Goal: Task Accomplishment & Management: Manage account settings

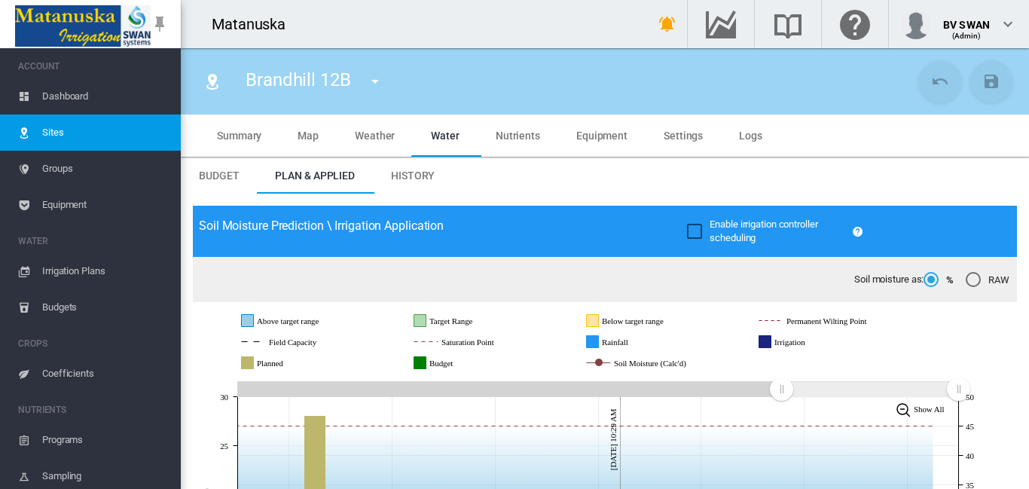
scroll to position [301, 0]
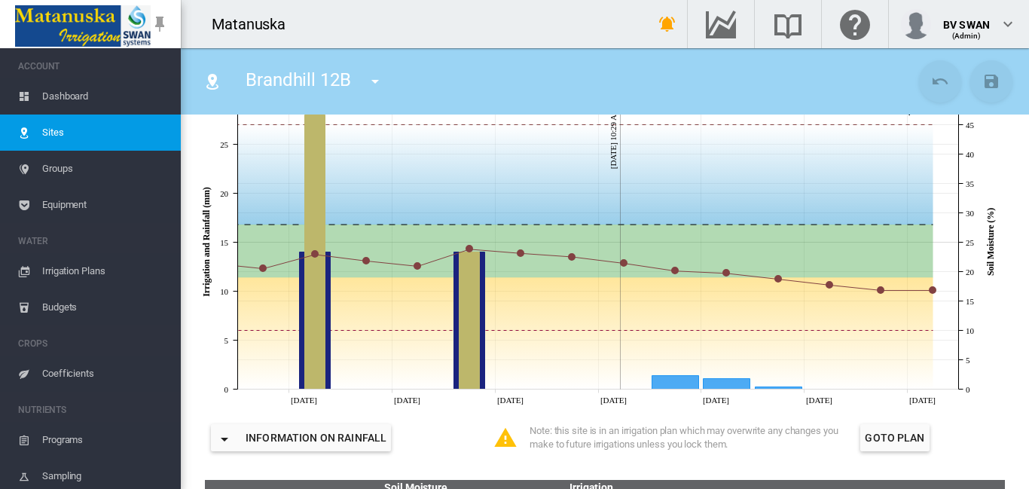
click at [43, 94] on span "Dashboard" at bounding box center [105, 96] width 127 height 36
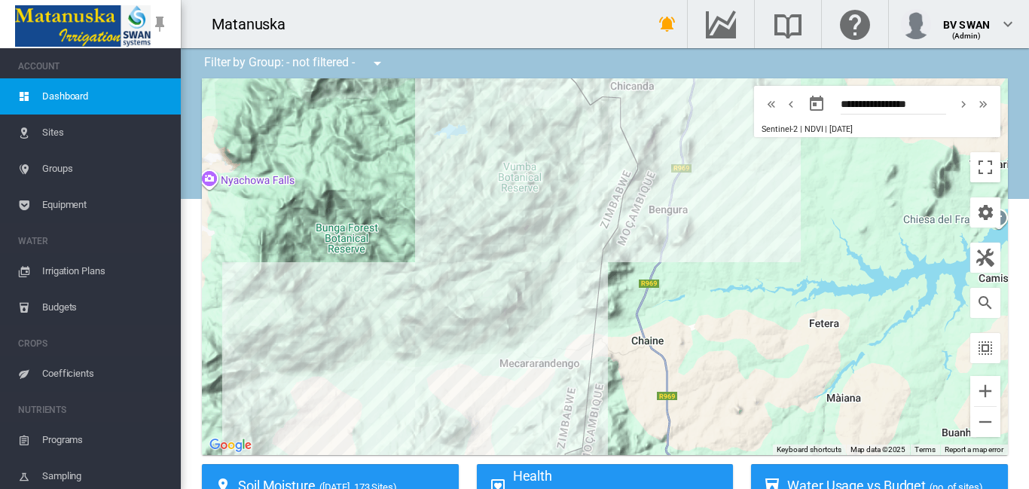
click at [69, 270] on span "Irrigation Plans" at bounding box center [105, 271] width 127 height 36
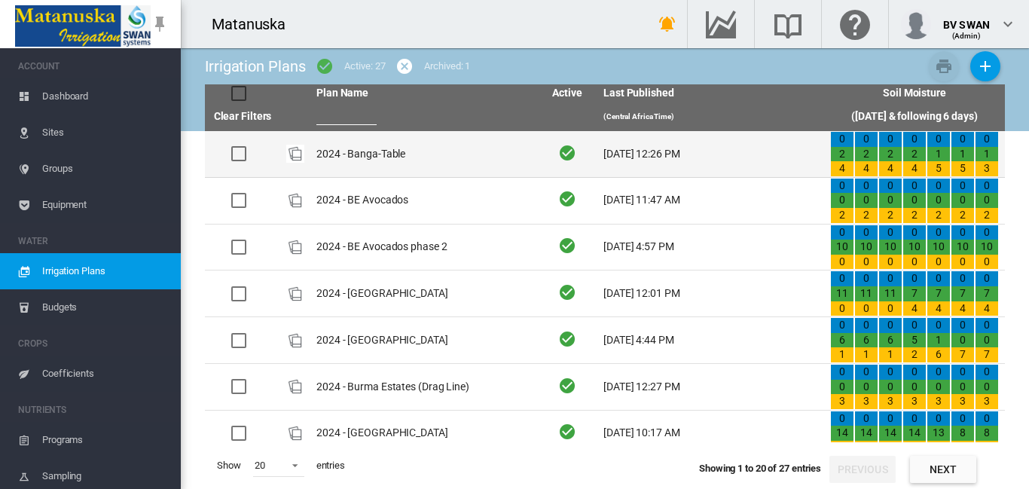
click at [408, 160] on td "2024 - Banga-Table" at bounding box center [423, 154] width 227 height 46
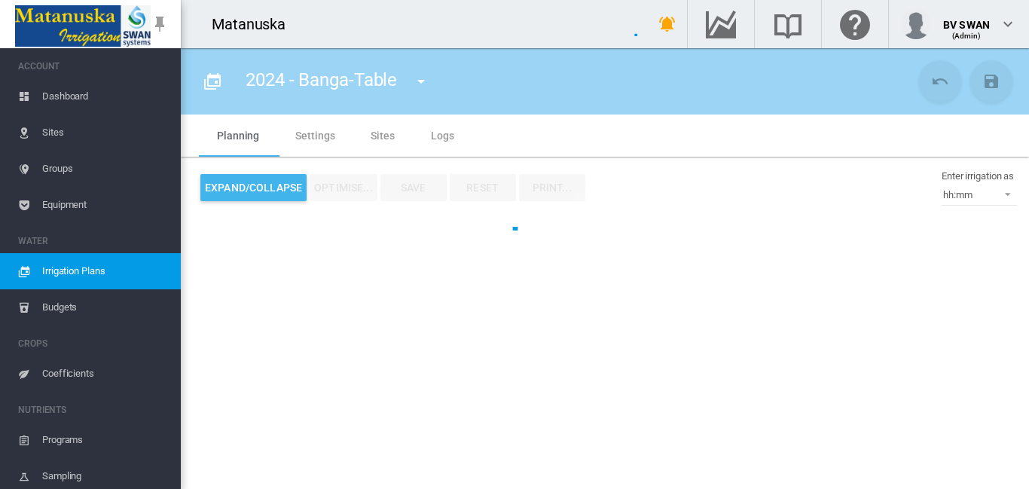
type input "**********"
type input "****"
type input "*****"
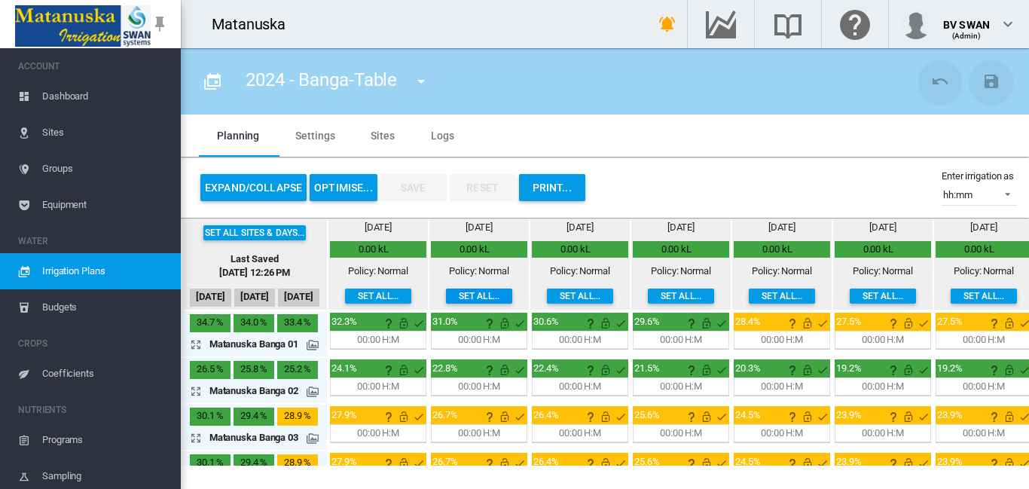
click at [466, 295] on button "Set all..." at bounding box center [479, 295] width 66 height 15
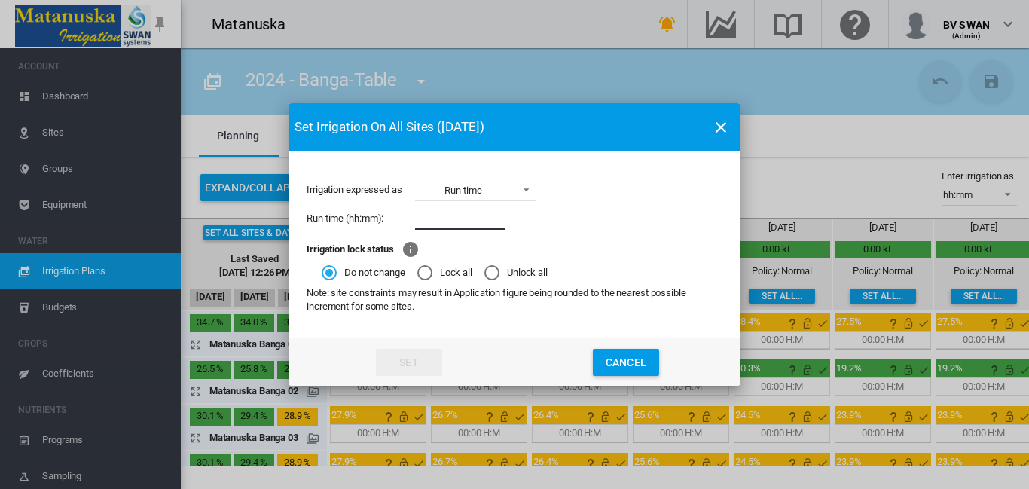
click at [441, 221] on input "Irrigation expressed ..." at bounding box center [460, 218] width 90 height 23
type input "*****"
click at [419, 366] on button "Set" at bounding box center [409, 362] width 66 height 27
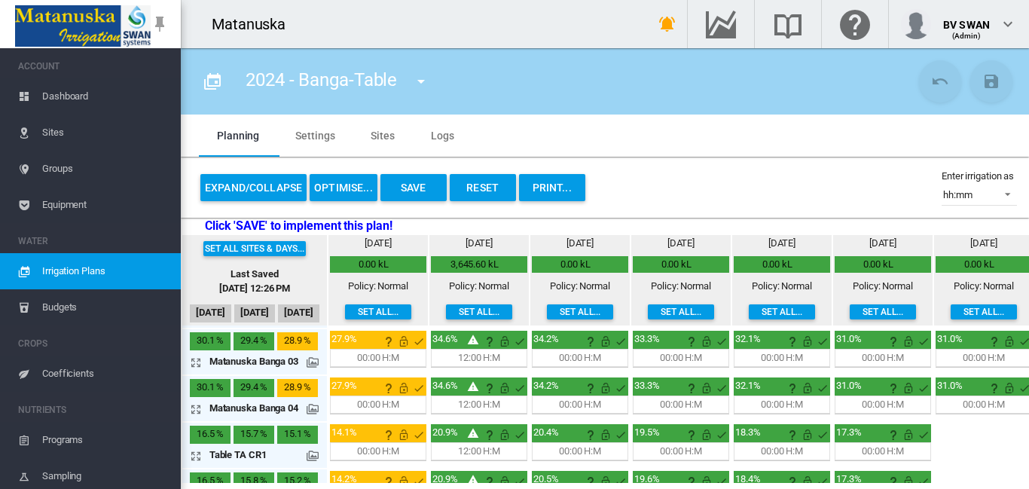
scroll to position [174, 0]
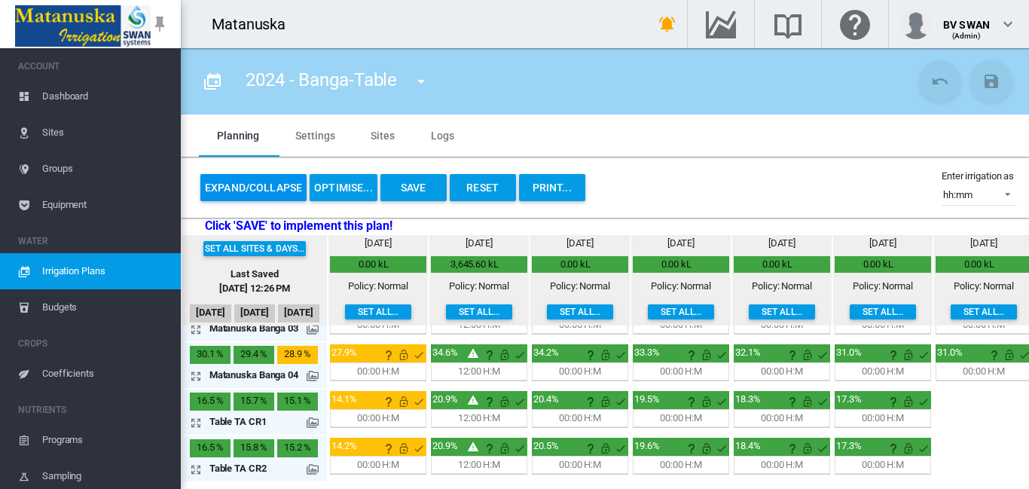
click at [252, 185] on button "Expand/Collapse" at bounding box center [253, 187] width 106 height 27
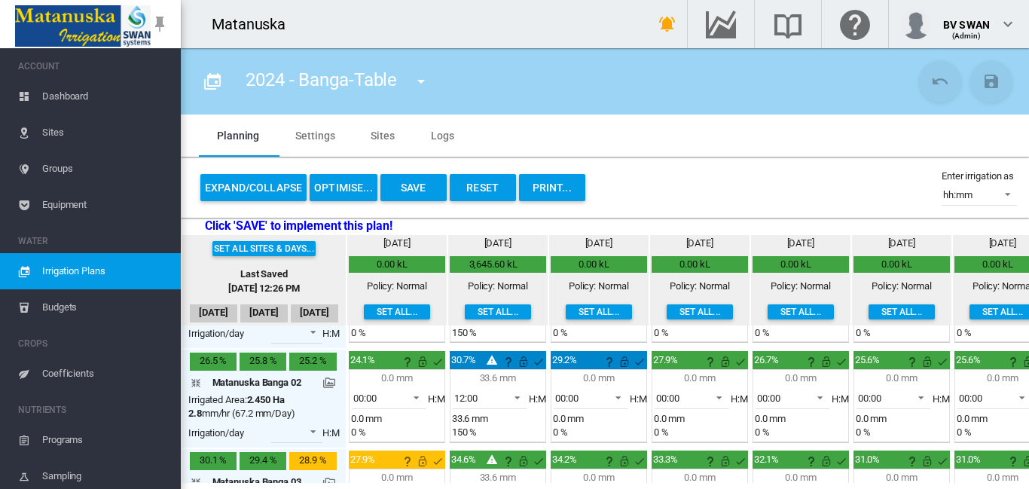
scroll to position [0, 0]
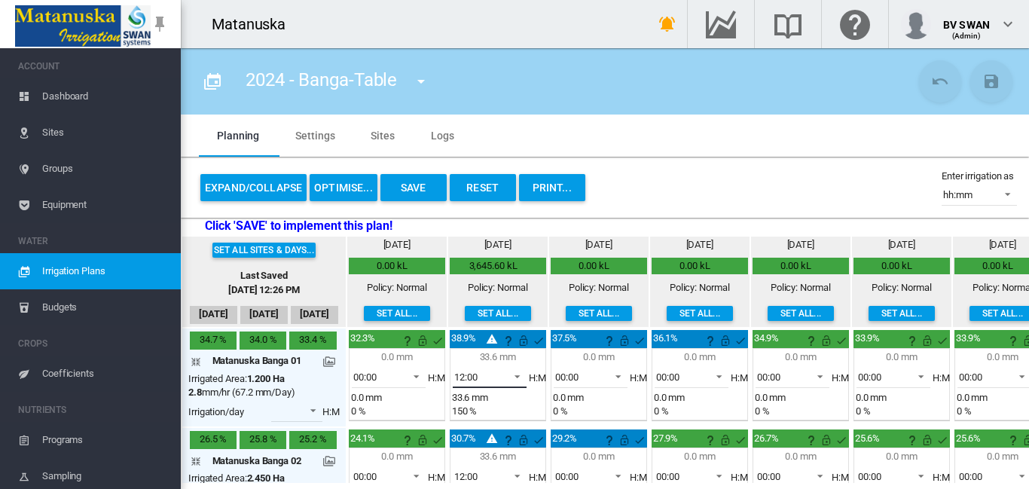
click at [514, 375] on span at bounding box center [513, 375] width 18 height 14
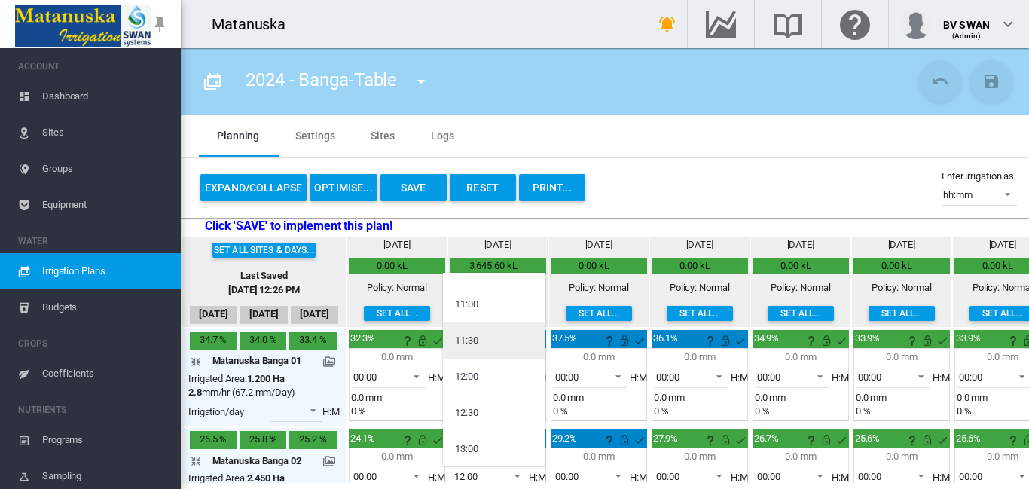
scroll to position [526, 0]
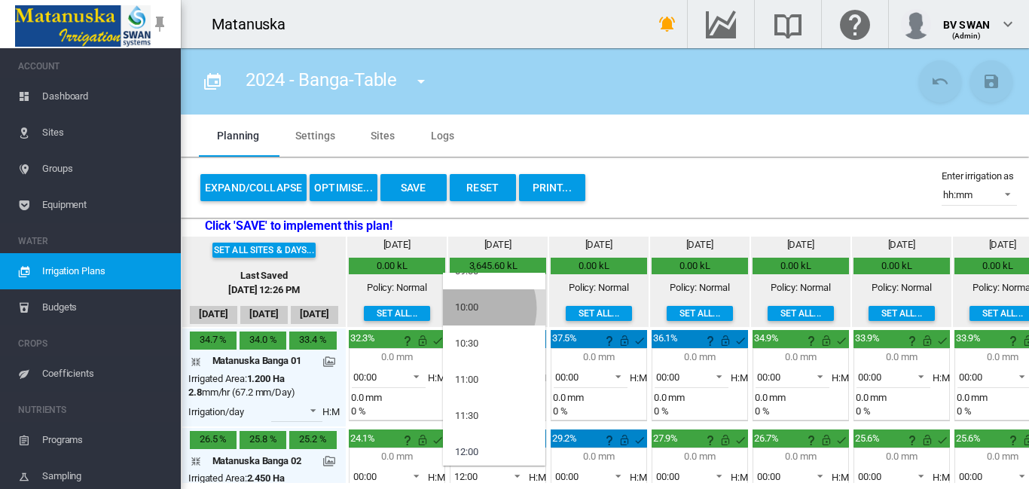
click at [468, 308] on div "10:00" at bounding box center [466, 307] width 23 height 14
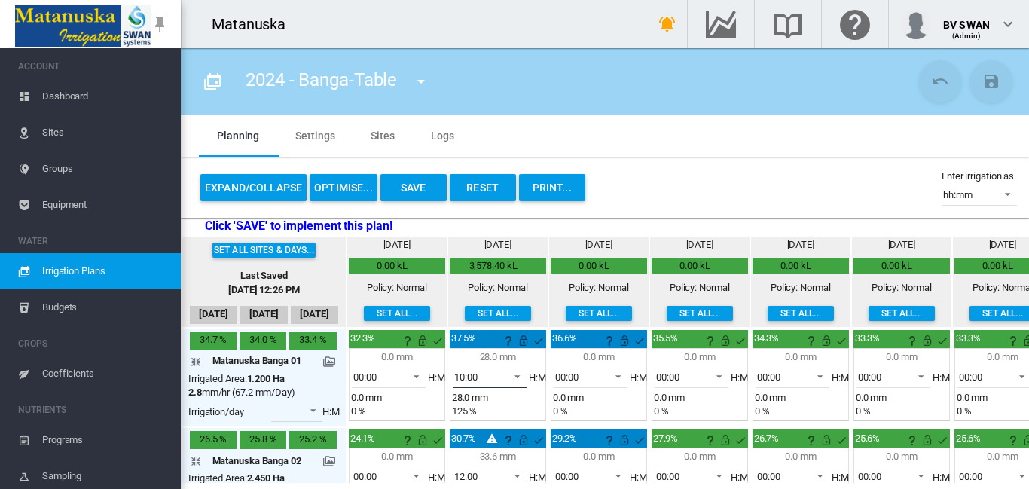
scroll to position [75, 0]
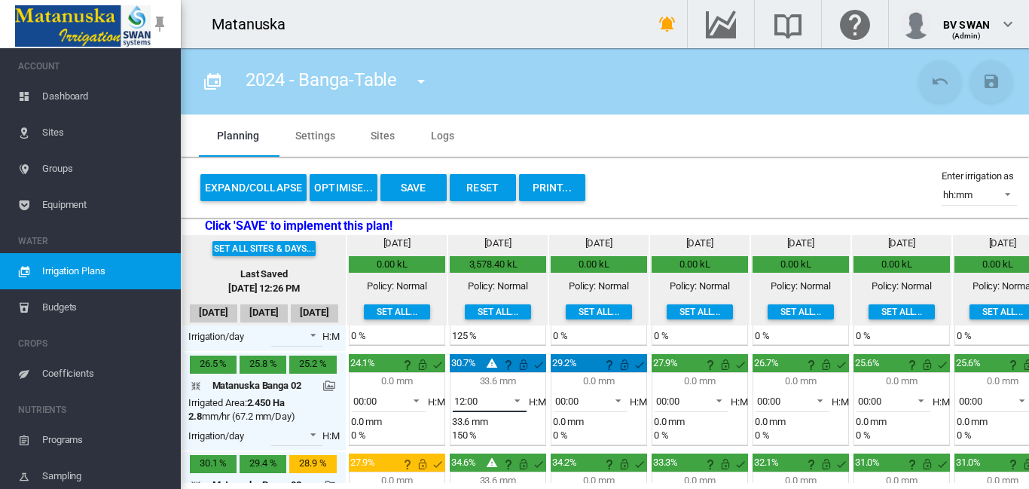
click at [515, 397] on span at bounding box center [513, 399] width 18 height 14
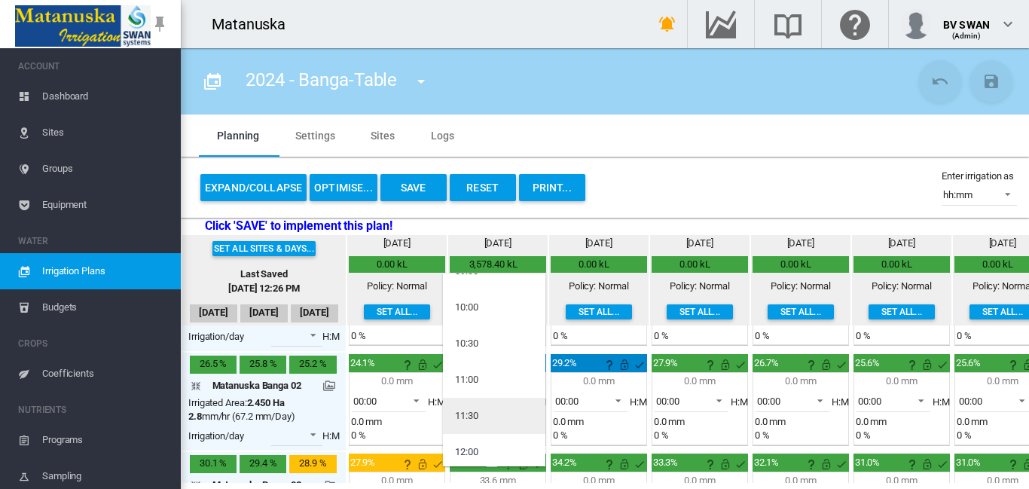
scroll to position [502, 0]
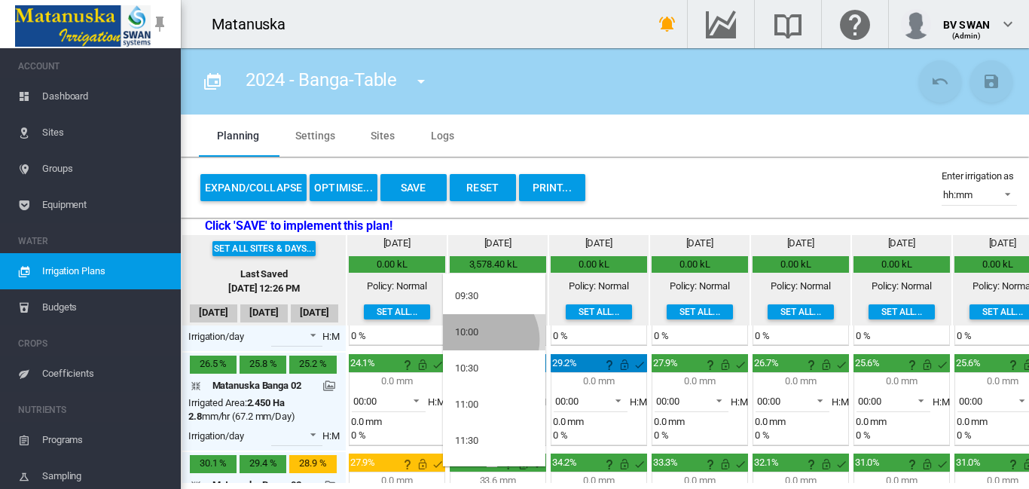
click at [480, 340] on md-option "10:00" at bounding box center [494, 332] width 102 height 36
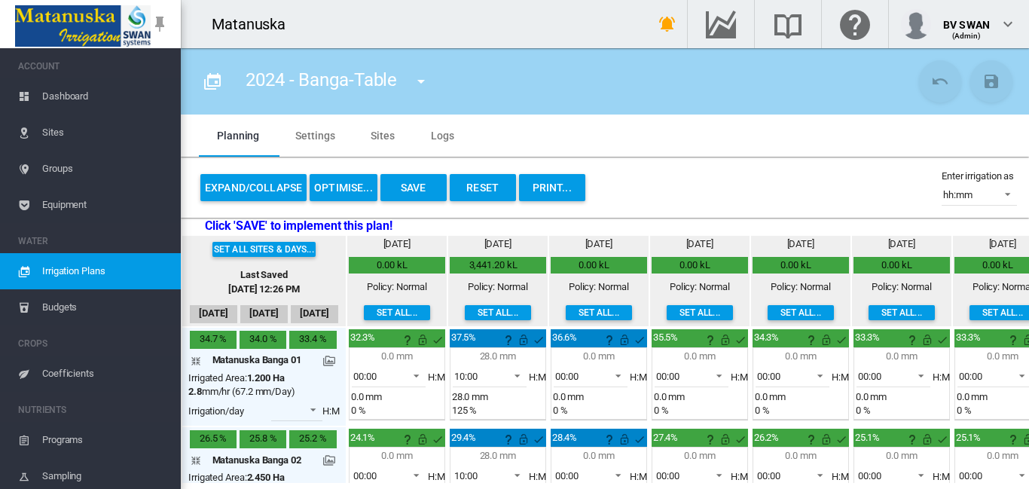
scroll to position [0, 0]
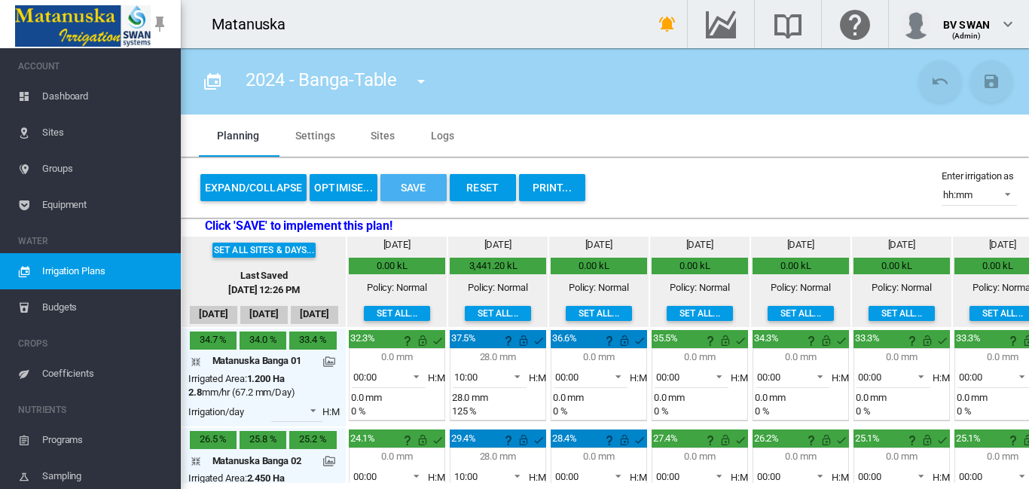
click at [409, 188] on button "Save" at bounding box center [413, 187] width 66 height 27
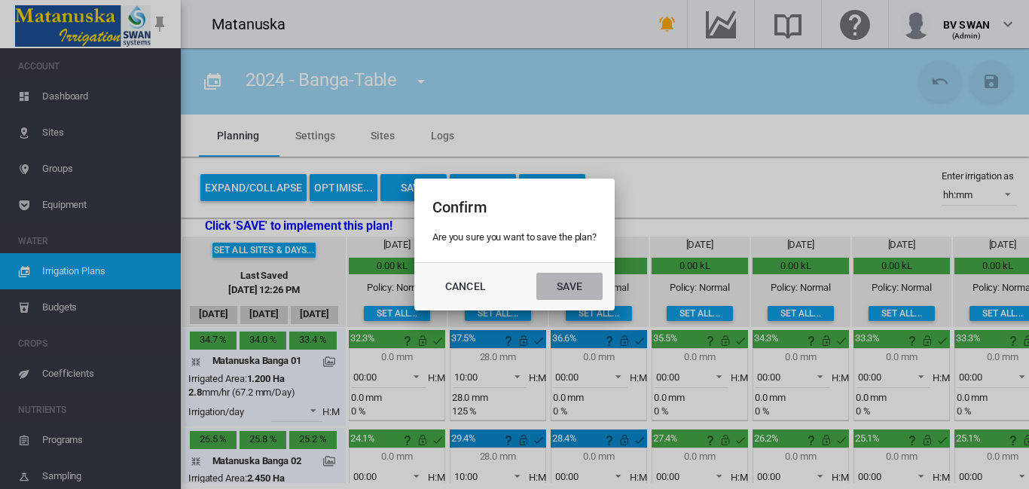
click at [573, 285] on button "Save" at bounding box center [569, 286] width 66 height 27
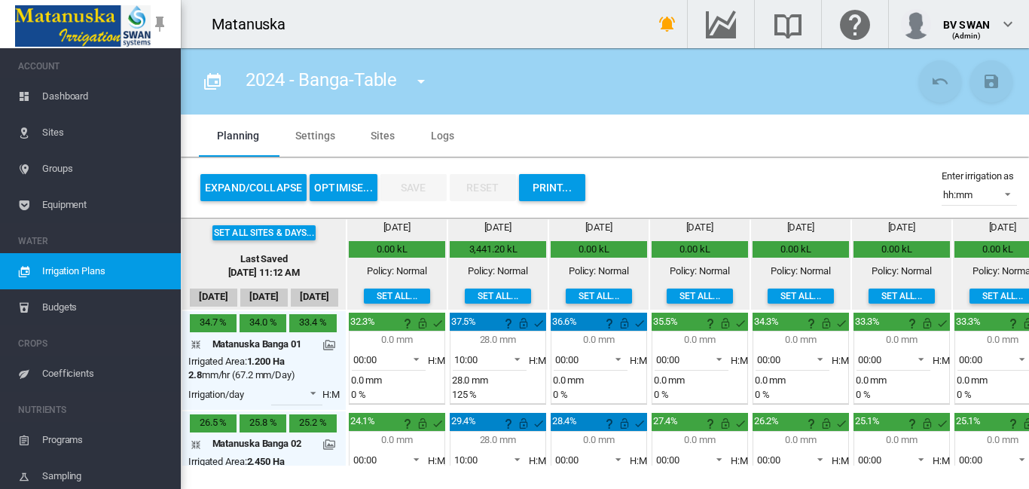
click at [421, 81] on md-icon "icon-menu-down" at bounding box center [421, 81] width 18 height 18
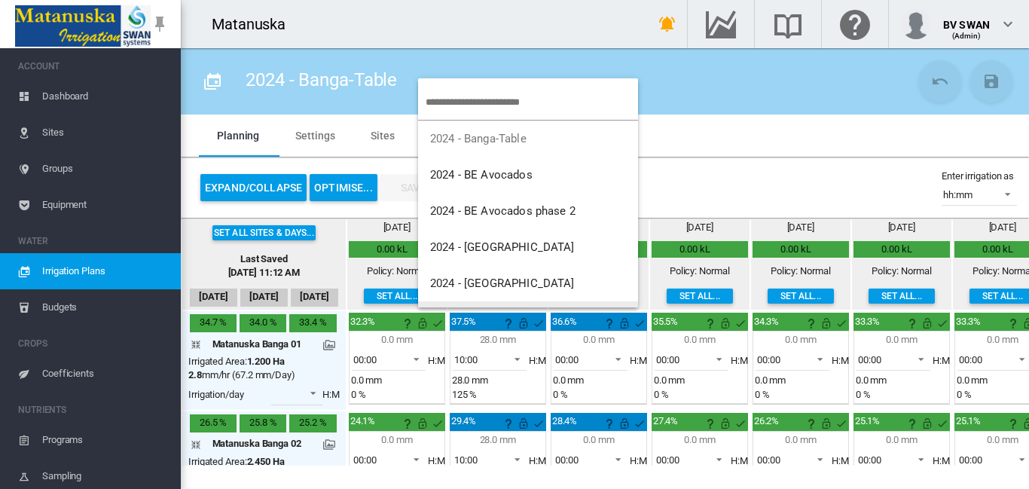
scroll to position [30, 0]
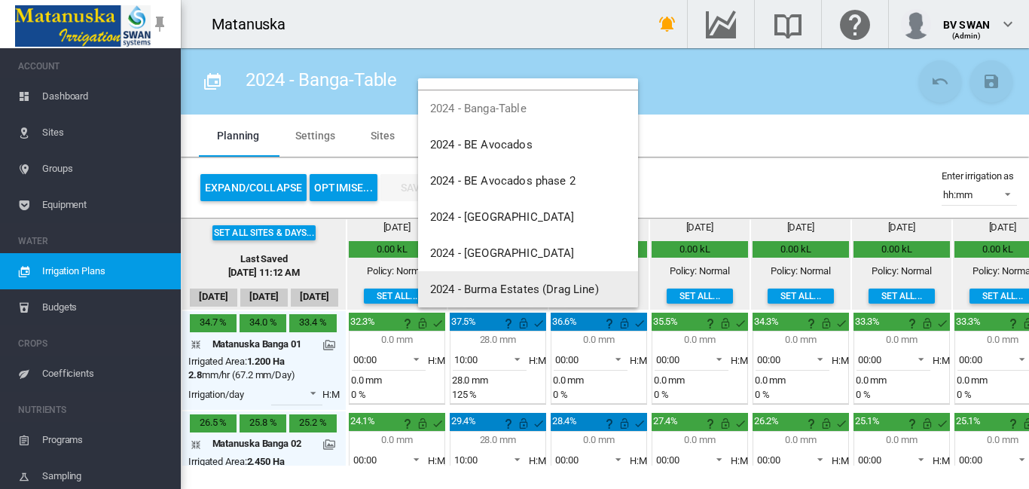
click at [700, 356] on md-backdrop at bounding box center [514, 244] width 1029 height 489
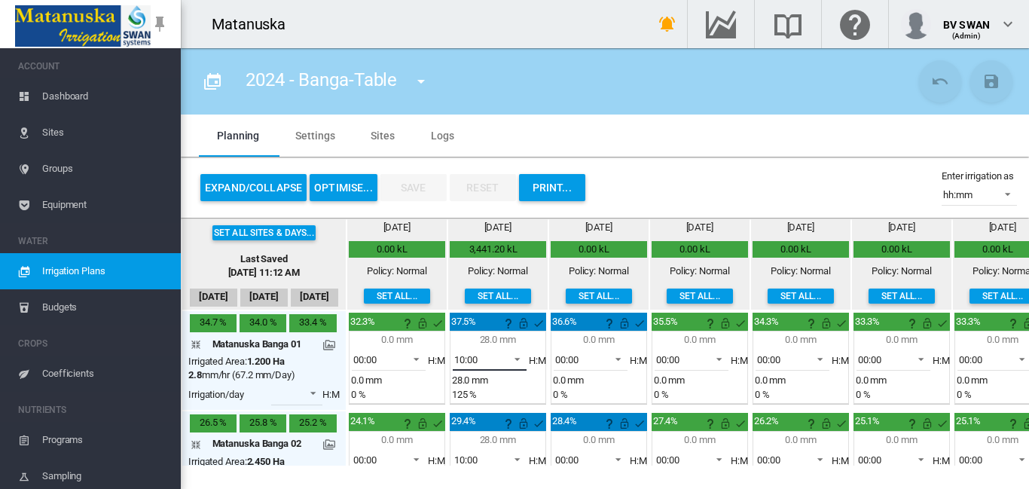
click at [517, 357] on span at bounding box center [513, 358] width 18 height 14
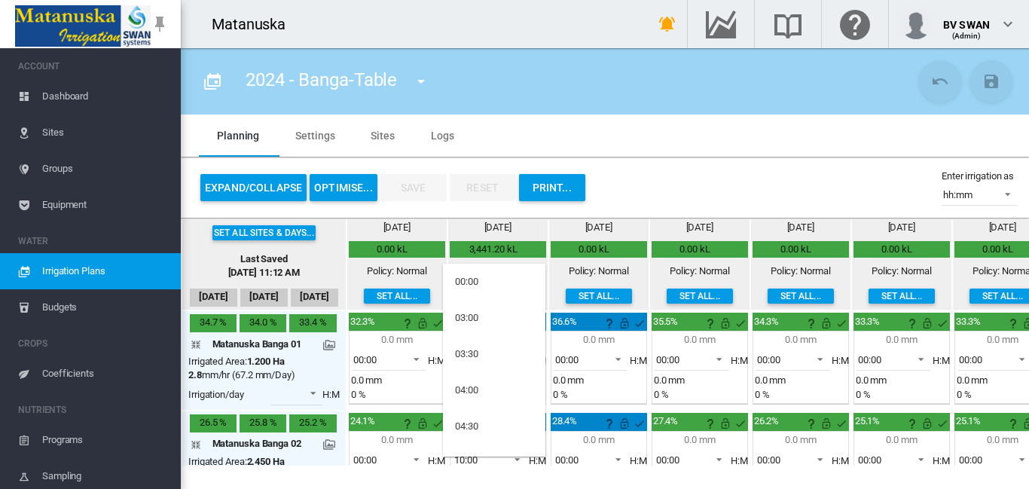
scroll to position [464, 0]
click at [479, 292] on md-option "09:00" at bounding box center [494, 288] width 102 height 36
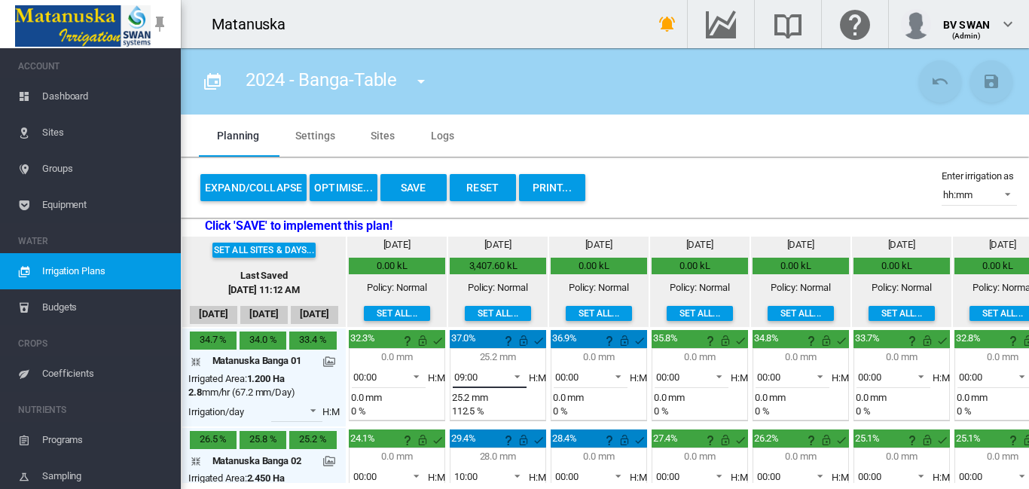
click at [519, 376] on span at bounding box center [513, 375] width 18 height 14
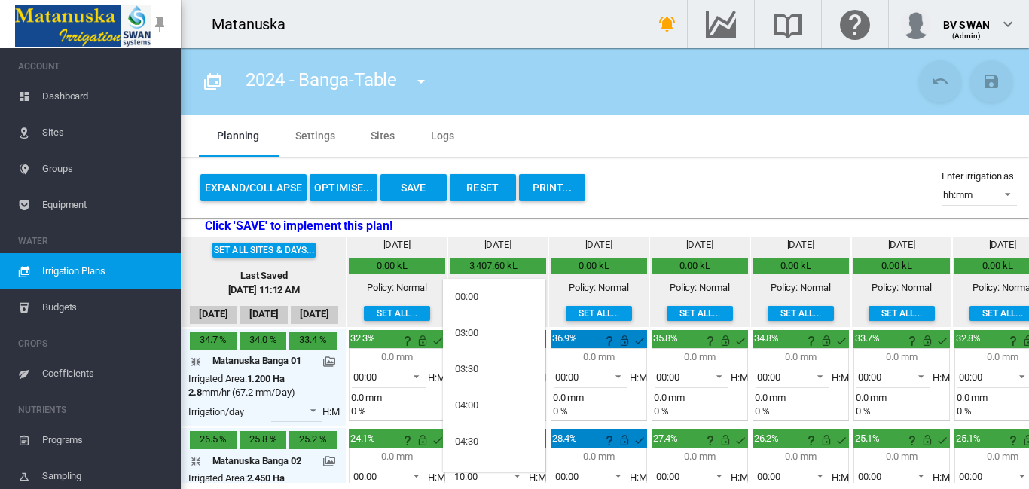
scroll to position [390, 0]
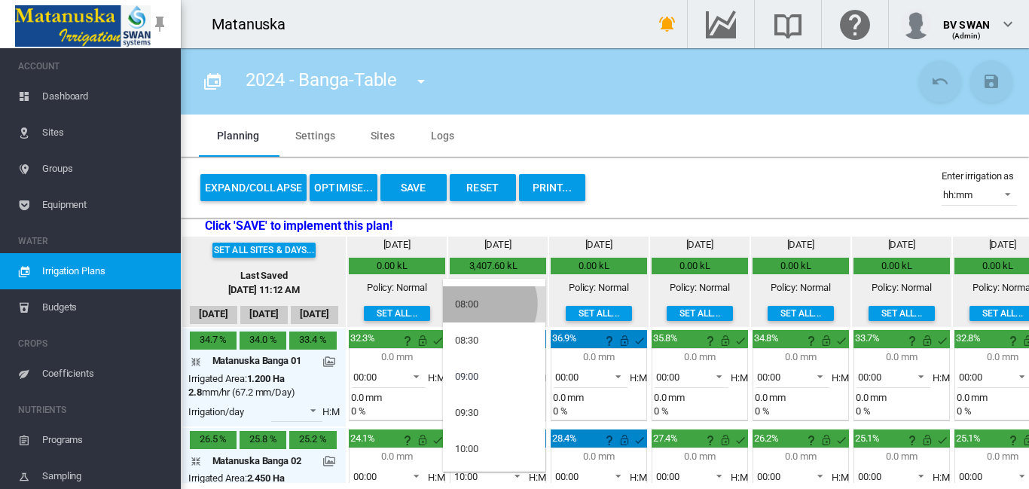
click at [480, 303] on md-option "08:00" at bounding box center [494, 304] width 102 height 36
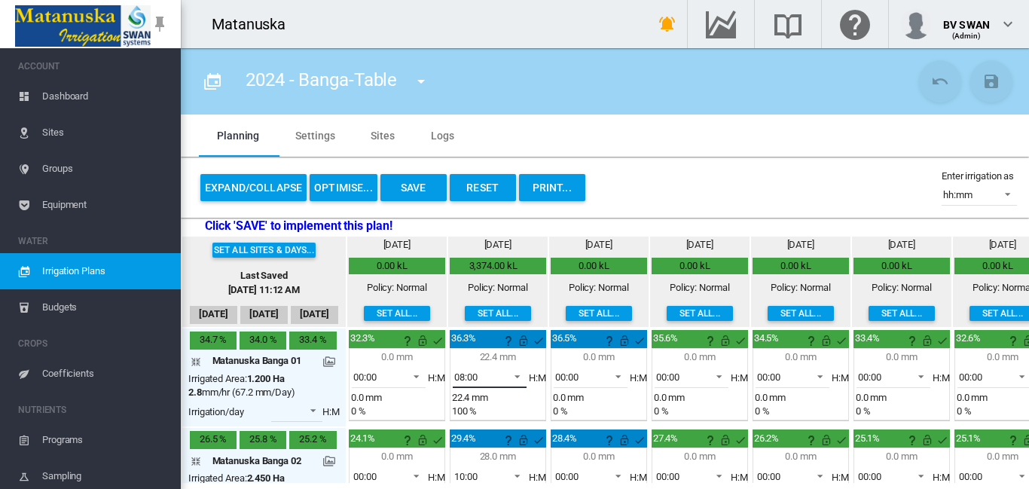
click at [518, 374] on span at bounding box center [513, 375] width 18 height 14
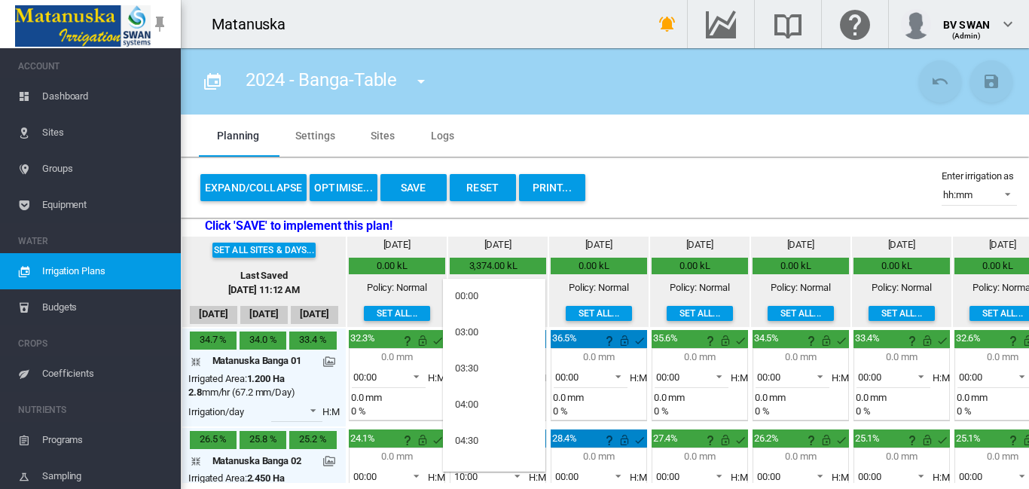
scroll to position [0, 0]
click at [473, 332] on div "03:00" at bounding box center [466, 333] width 23 height 14
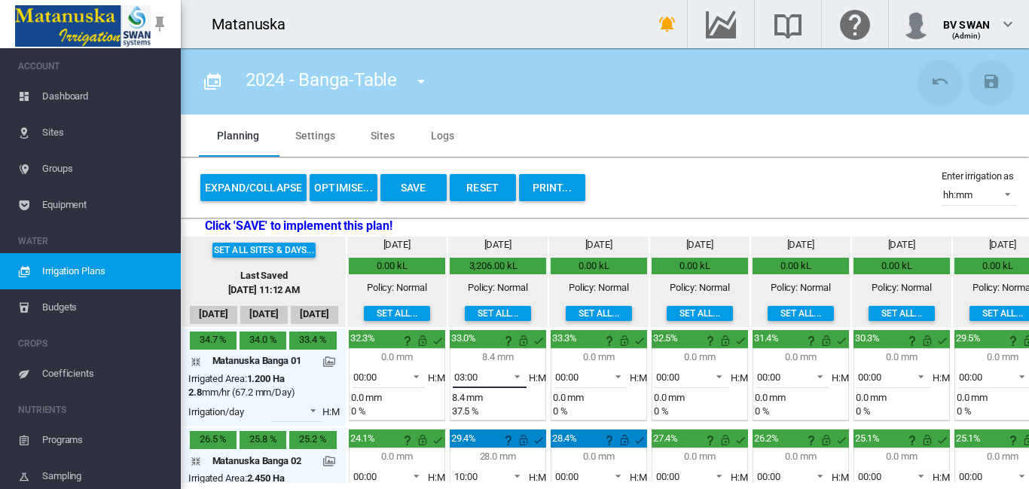
click at [518, 375] on span at bounding box center [513, 375] width 18 height 14
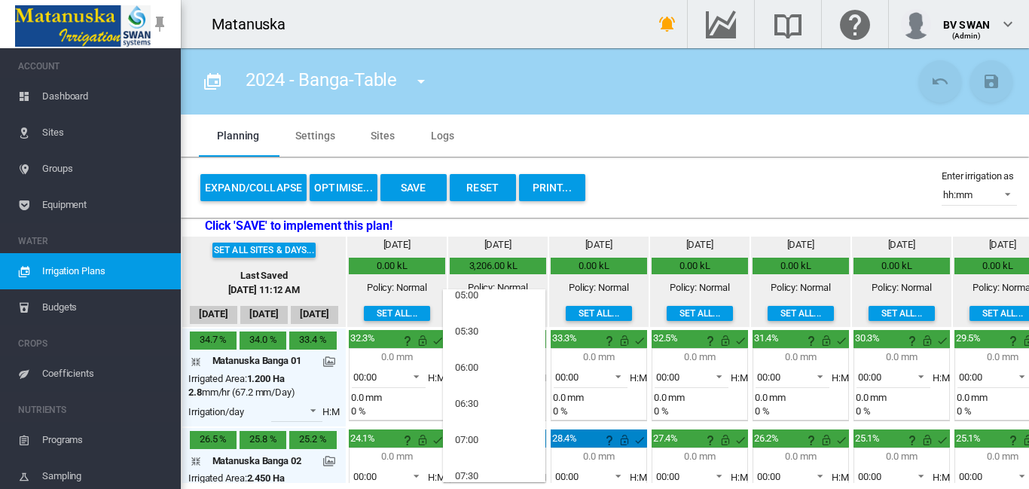
scroll to position [226, 0]
click at [476, 331] on div "06:00" at bounding box center [466, 335] width 23 height 14
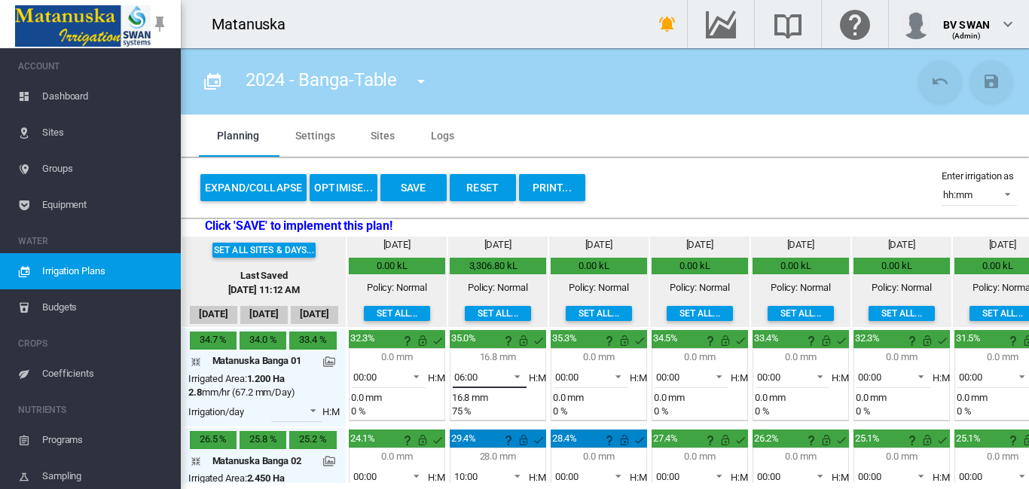
click at [519, 372] on span at bounding box center [513, 375] width 18 height 14
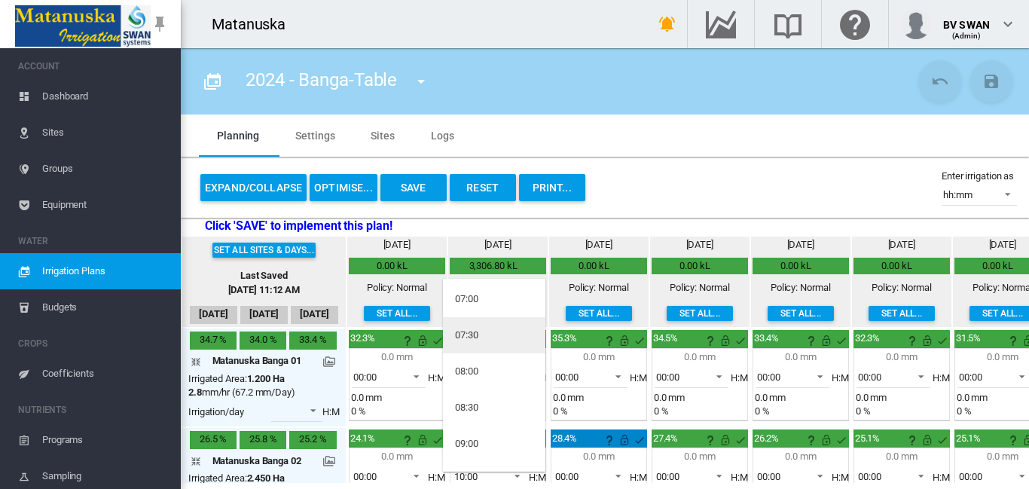
scroll to position [324, 0]
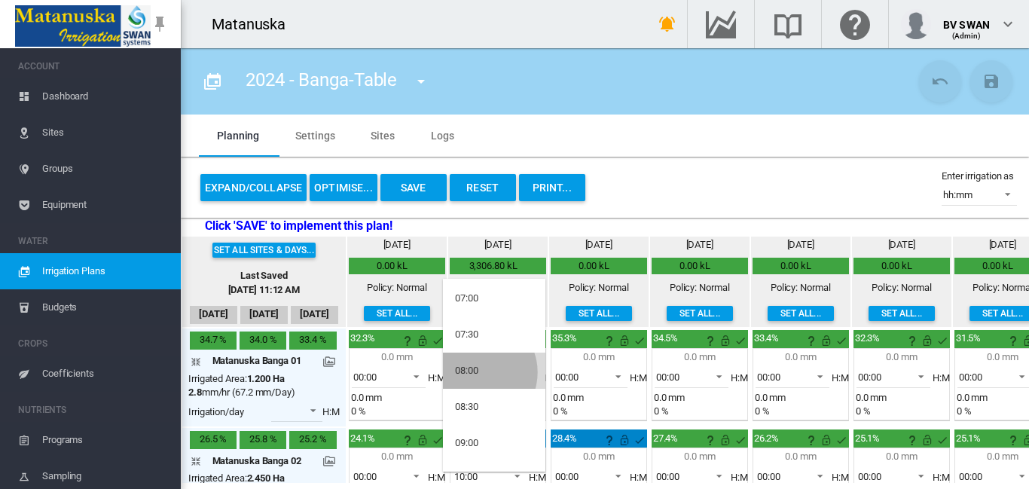
click at [477, 372] on div "08:00" at bounding box center [466, 371] width 23 height 14
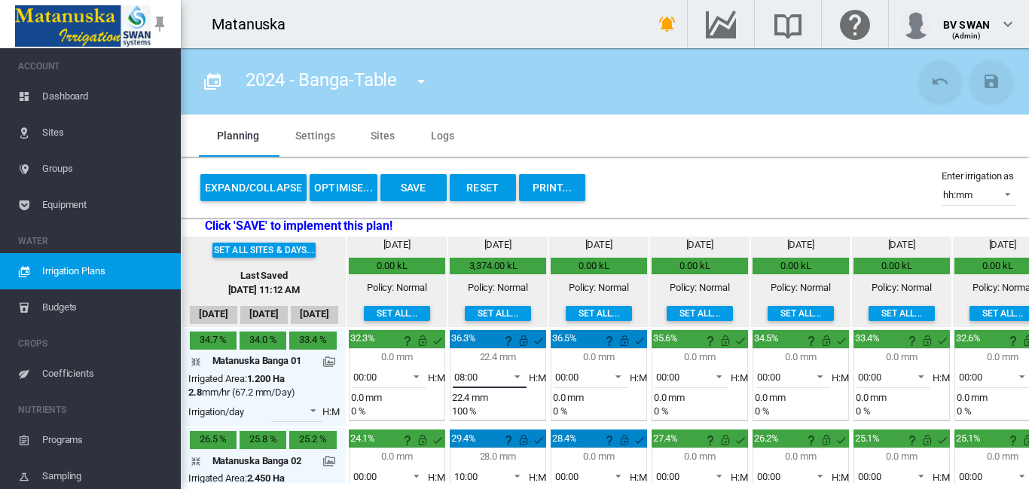
click at [520, 377] on span at bounding box center [513, 375] width 18 height 14
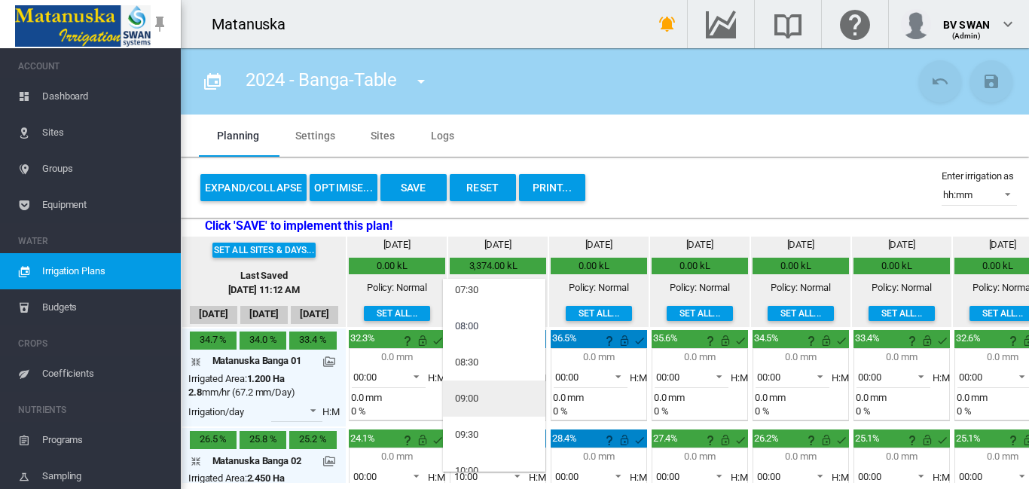
scroll to position [393, 0]
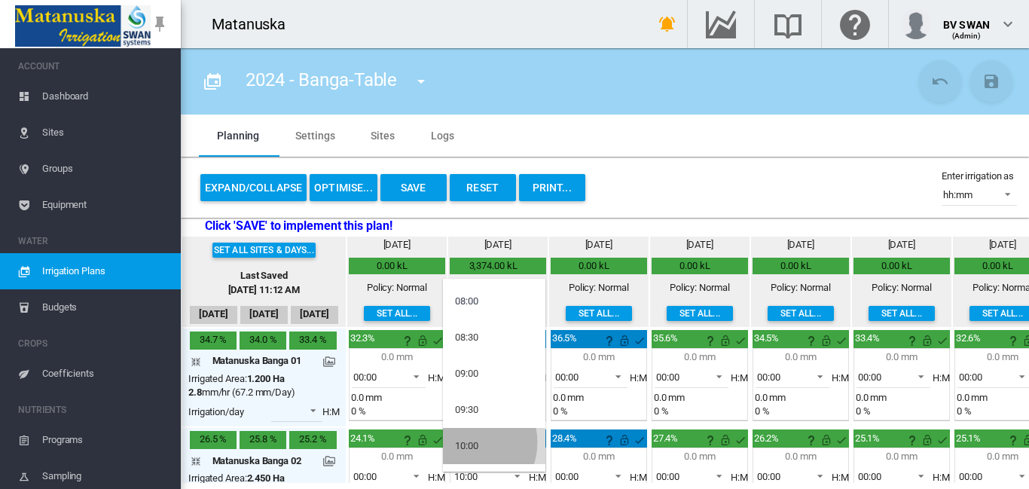
click at [466, 442] on div "10:00" at bounding box center [466, 446] width 23 height 14
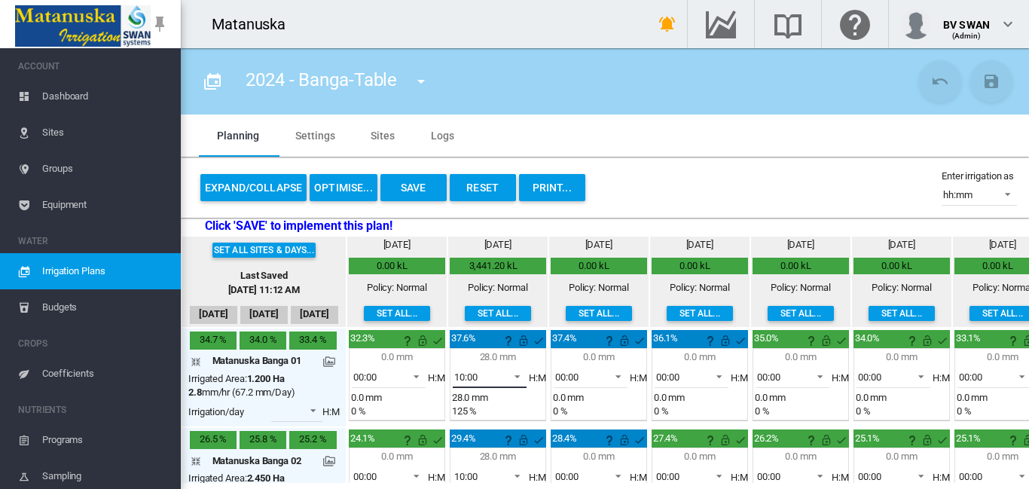
click at [519, 374] on span at bounding box center [513, 375] width 18 height 14
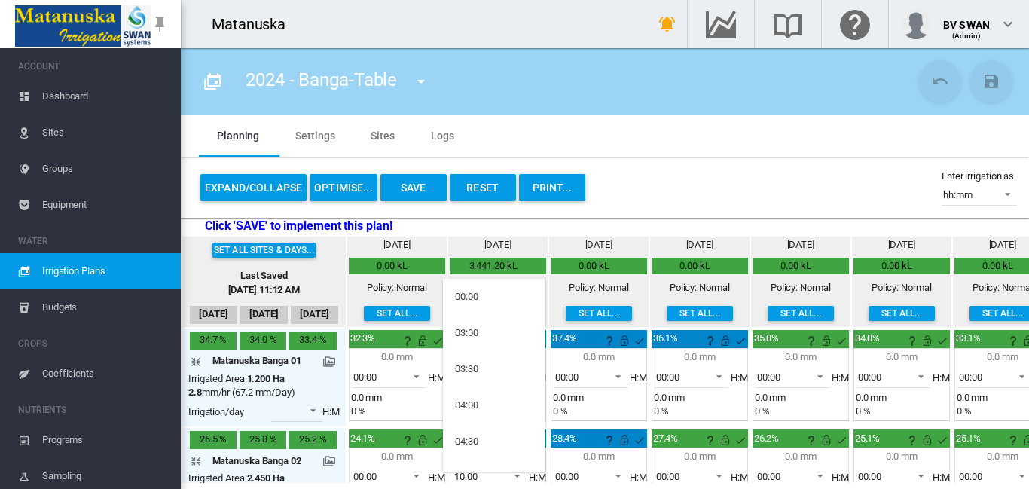
scroll to position [462, 0]
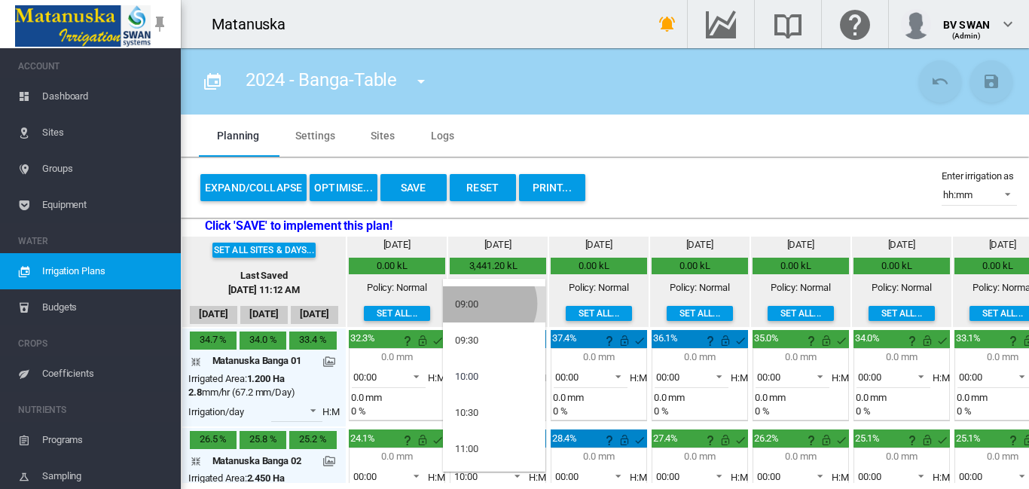
click at [485, 303] on md-option "09:00" at bounding box center [494, 304] width 102 height 36
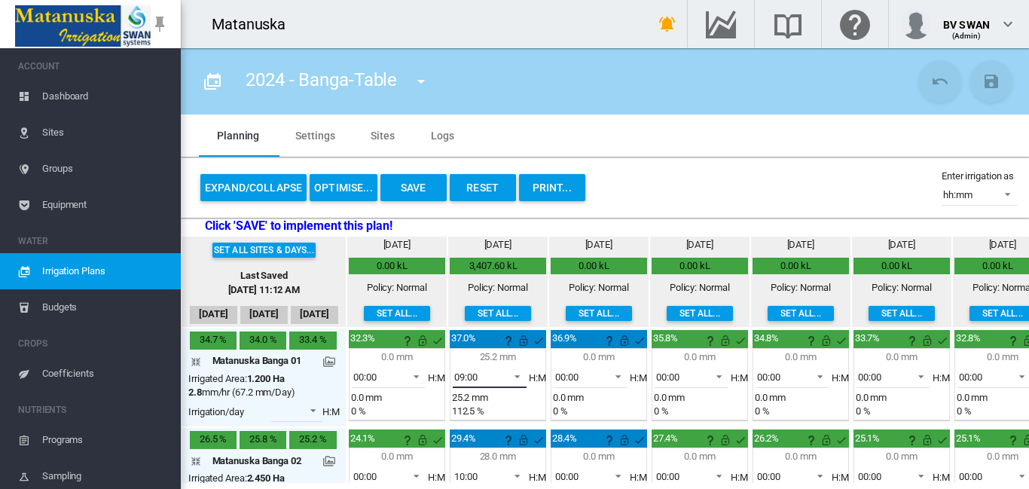
click at [520, 375] on span at bounding box center [513, 375] width 18 height 14
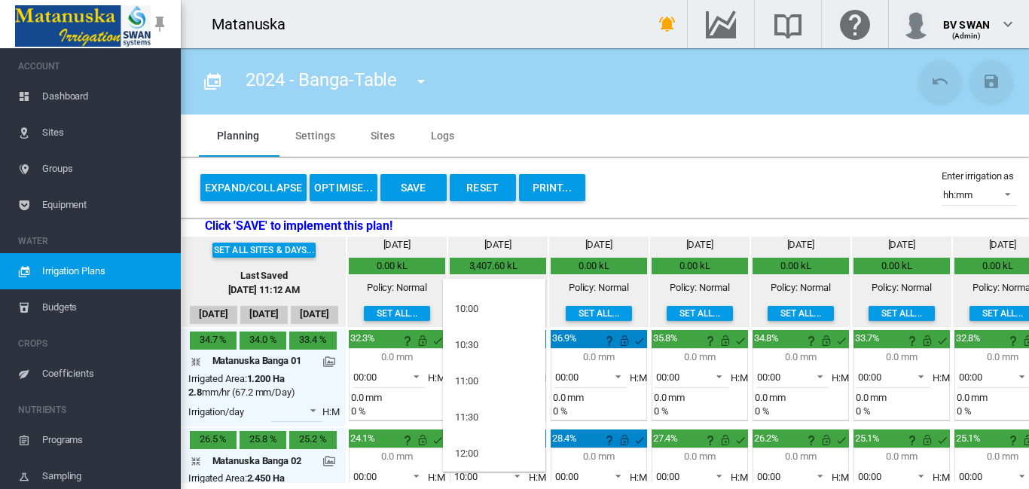
scroll to position [541, 0]
click at [474, 300] on div "10:00" at bounding box center [466, 298] width 23 height 14
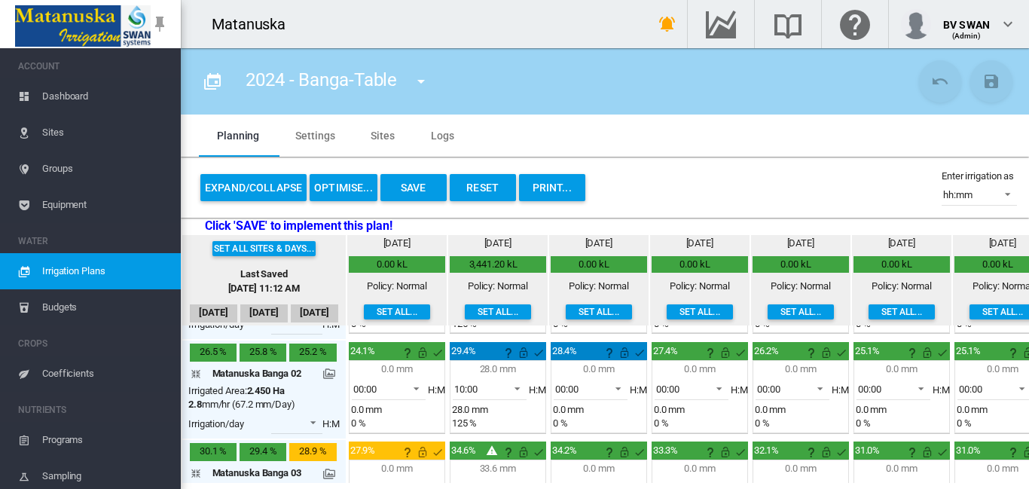
scroll to position [75, 0]
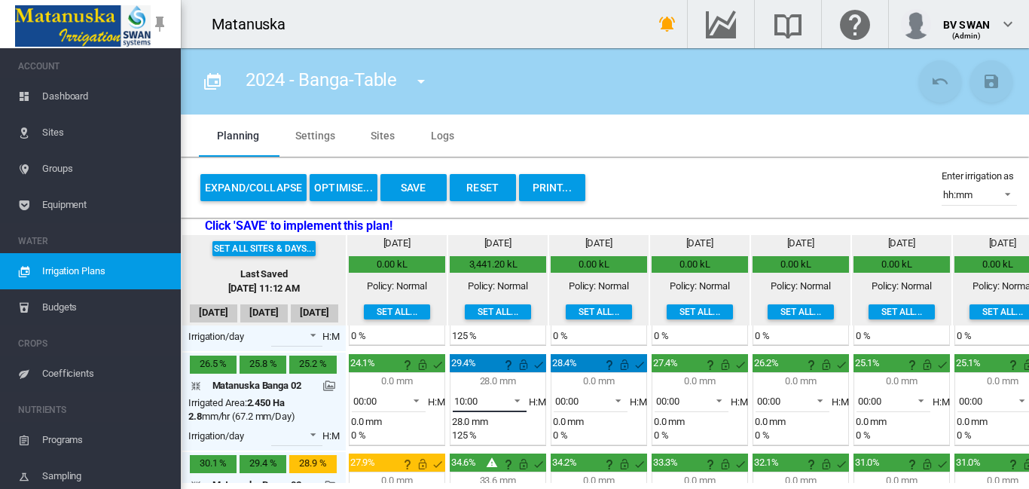
click at [517, 403] on span at bounding box center [513, 399] width 18 height 14
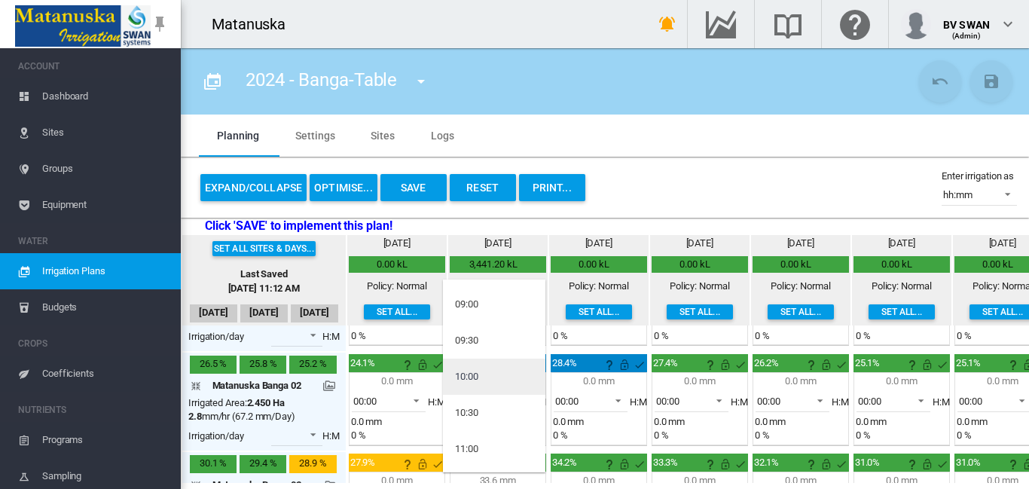
scroll to position [438, 0]
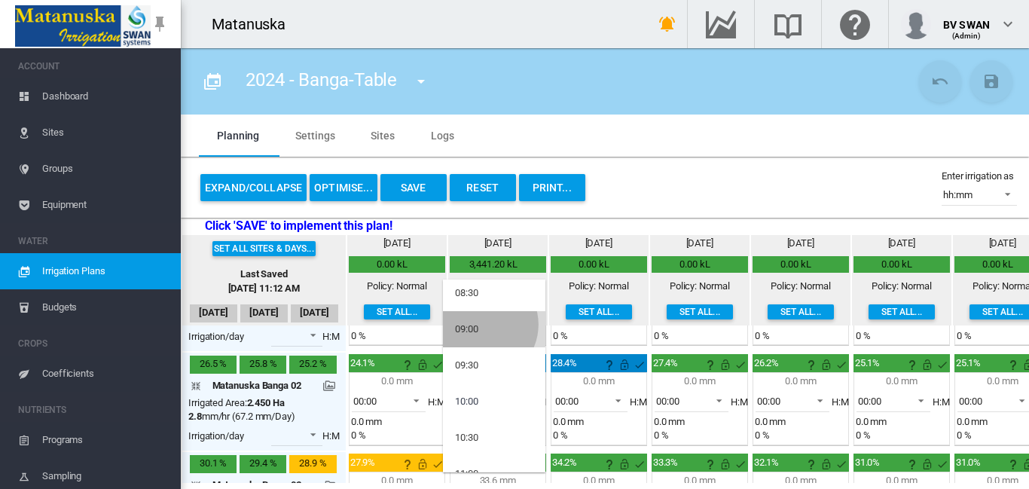
click at [481, 325] on md-option "09:00" at bounding box center [494, 329] width 102 height 36
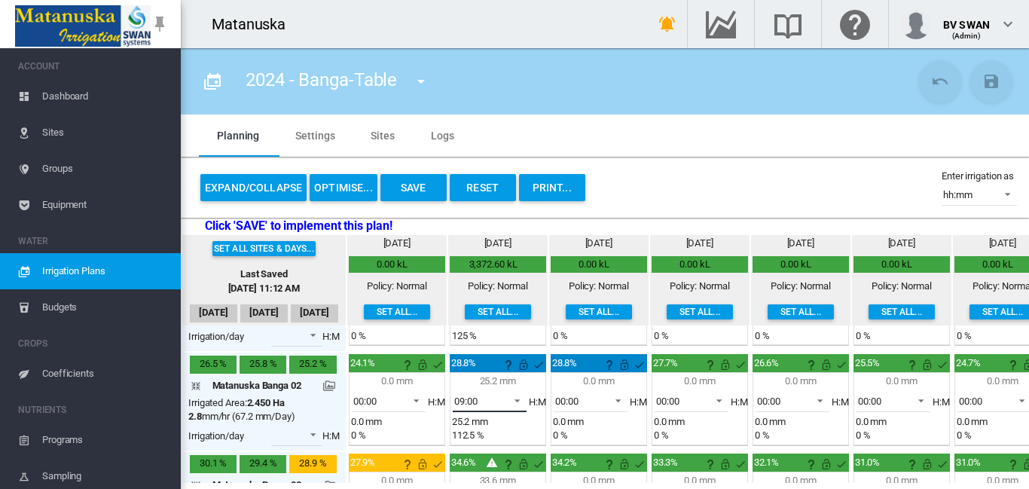
click at [520, 401] on span at bounding box center [513, 399] width 18 height 14
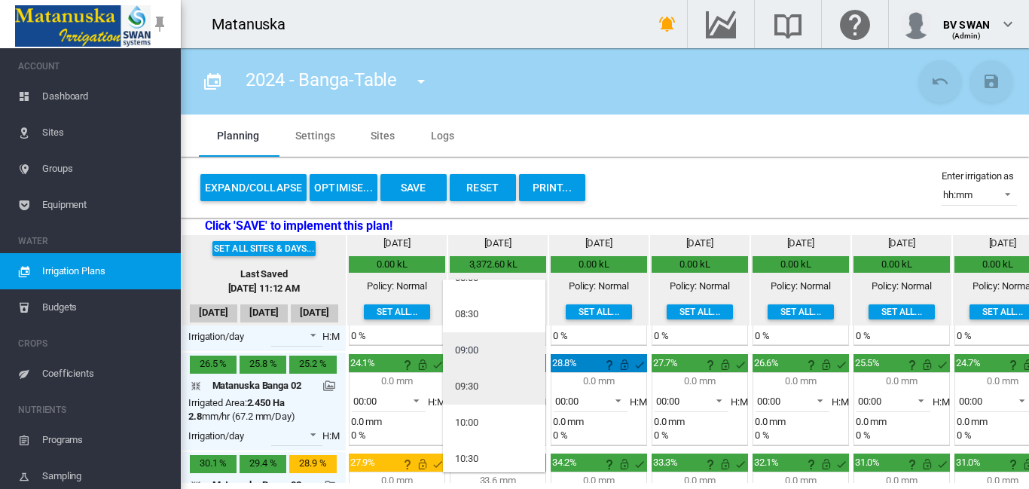
scroll to position [441, 0]
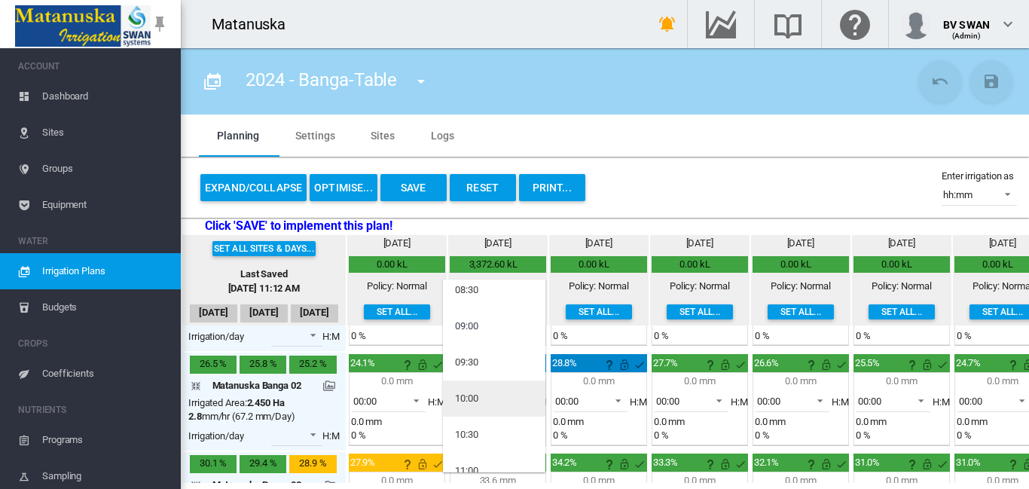
click at [487, 386] on md-option "10:00" at bounding box center [494, 398] width 102 height 36
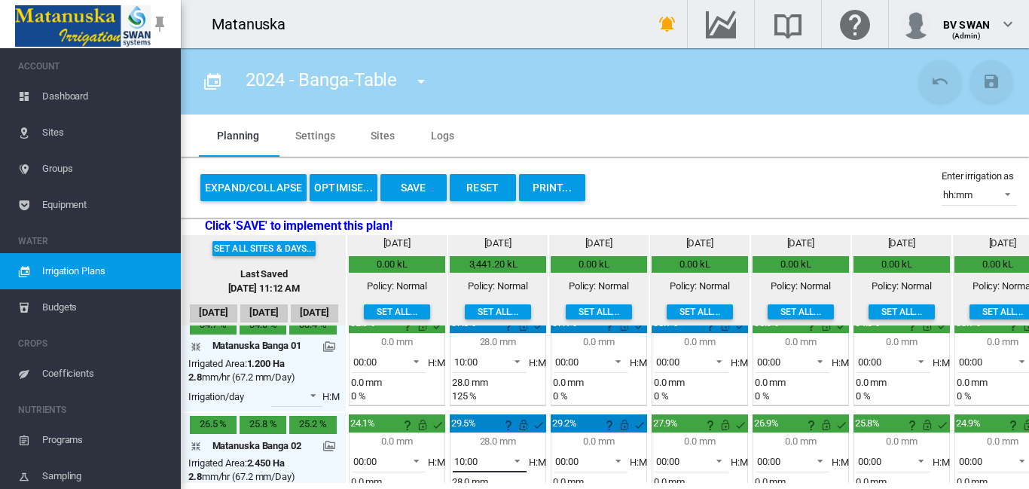
scroll to position [0, 0]
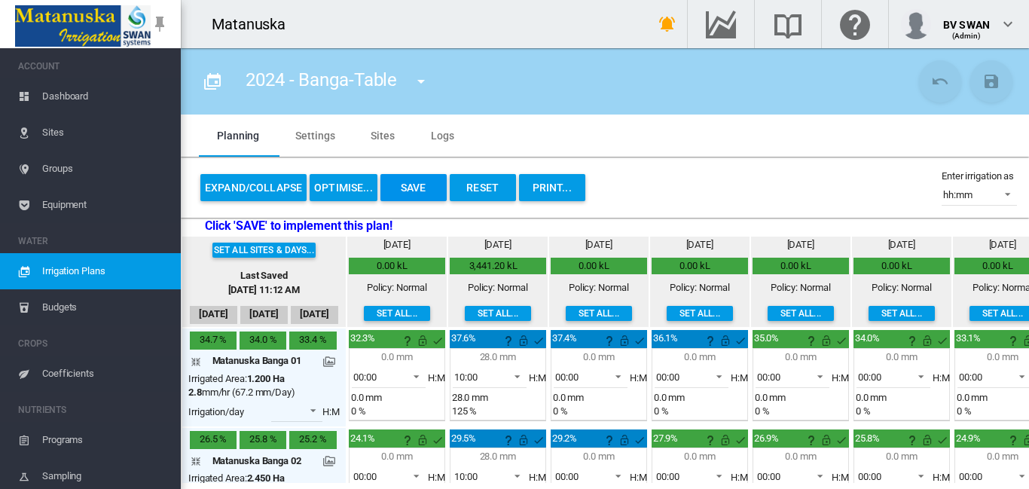
click at [409, 184] on button "Save" at bounding box center [413, 187] width 66 height 27
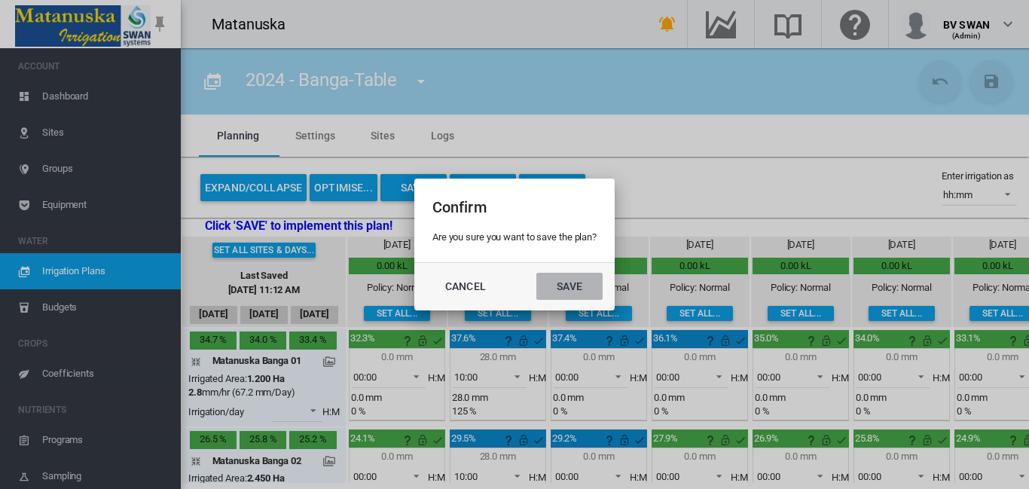
click at [569, 279] on button "Save" at bounding box center [569, 286] width 66 height 27
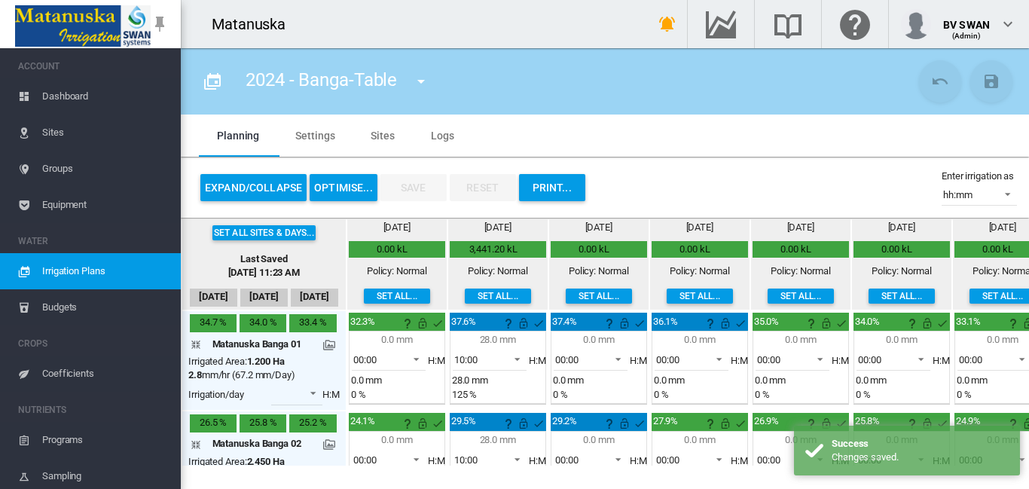
click at [70, 133] on span "Sites" at bounding box center [105, 132] width 127 height 36
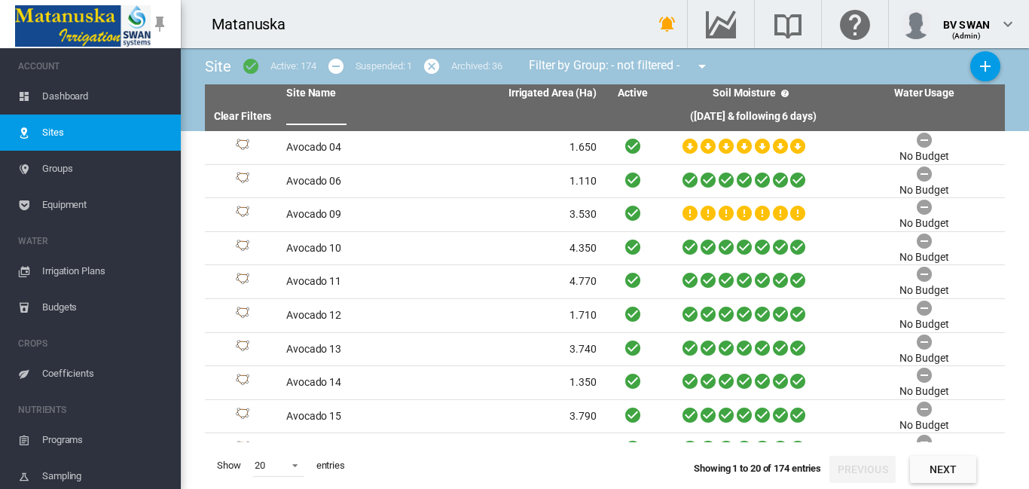
click at [310, 117] on input "text" at bounding box center [316, 113] width 60 height 23
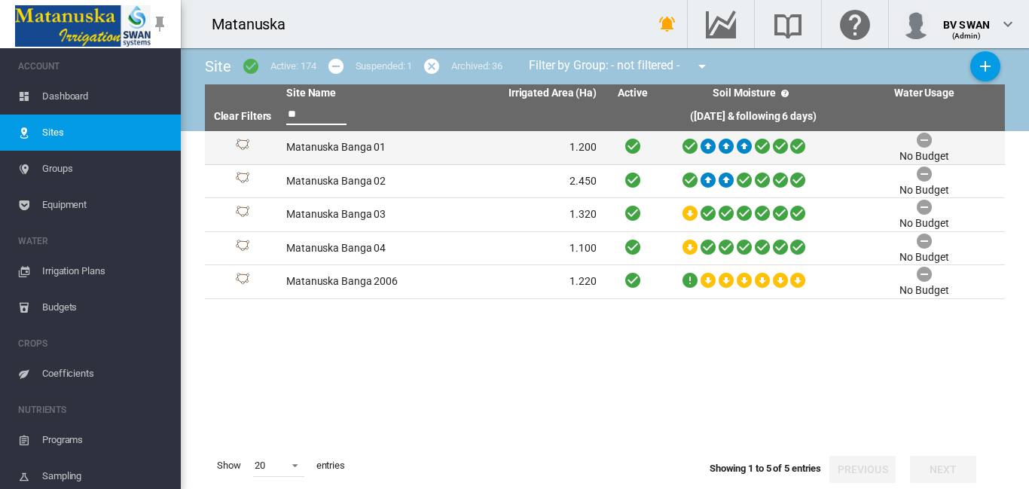
type input "**"
click at [339, 149] on td "Matanuska Banga 01" at bounding box center [360, 147] width 161 height 33
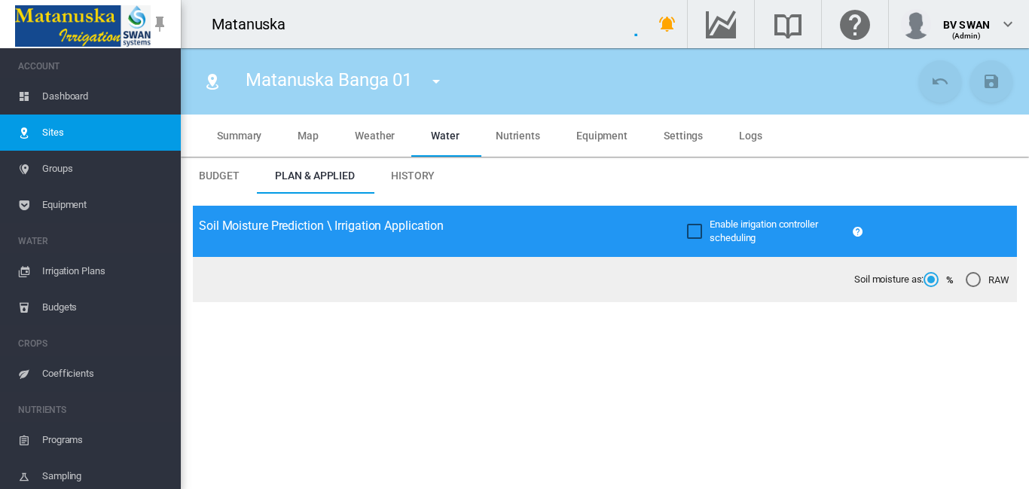
type input "**********"
type input "*****"
type input "*********"
type input "********"
type input "***"
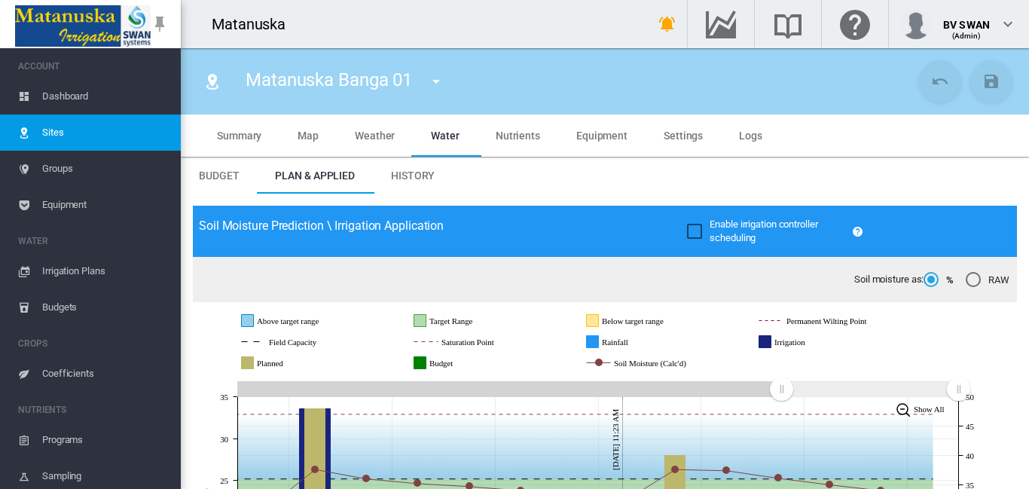
scroll to position [151, 0]
